Goal: Information Seeking & Learning: Understand process/instructions

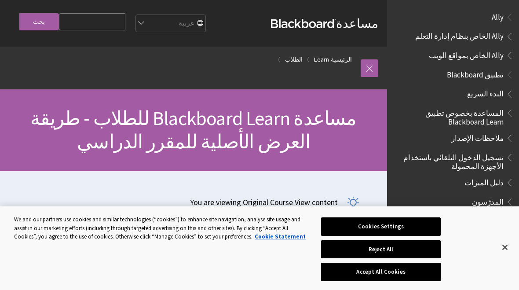
scroll to position [809, 0]
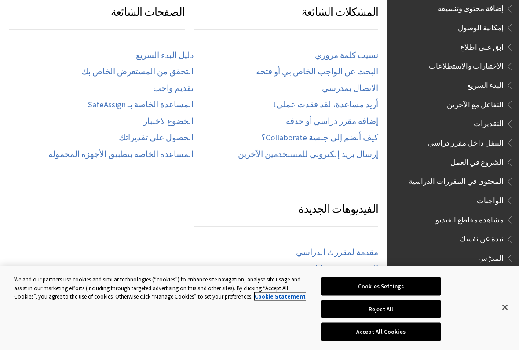
scroll to position [878, 0]
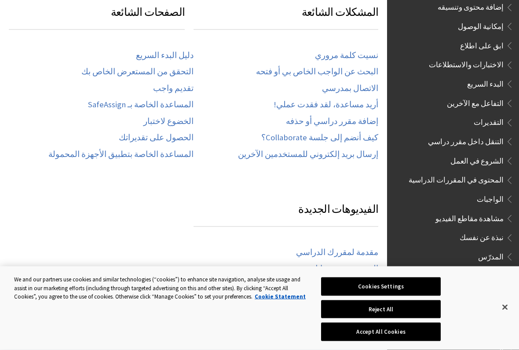
click at [491, 192] on span "الواجبات" at bounding box center [490, 198] width 27 height 12
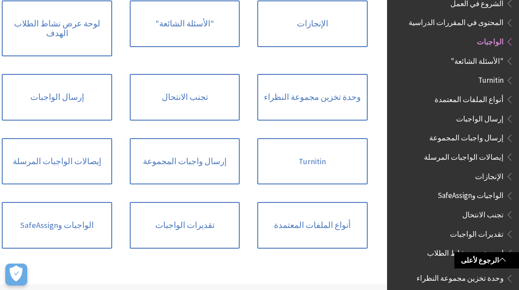
scroll to position [242, 0]
click at [80, 99] on link "إرسال الواجبات" at bounding box center [57, 97] width 110 height 47
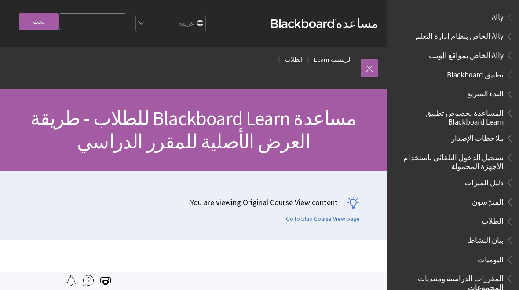
scroll to position [809, 0]
